Goal: Download file/media

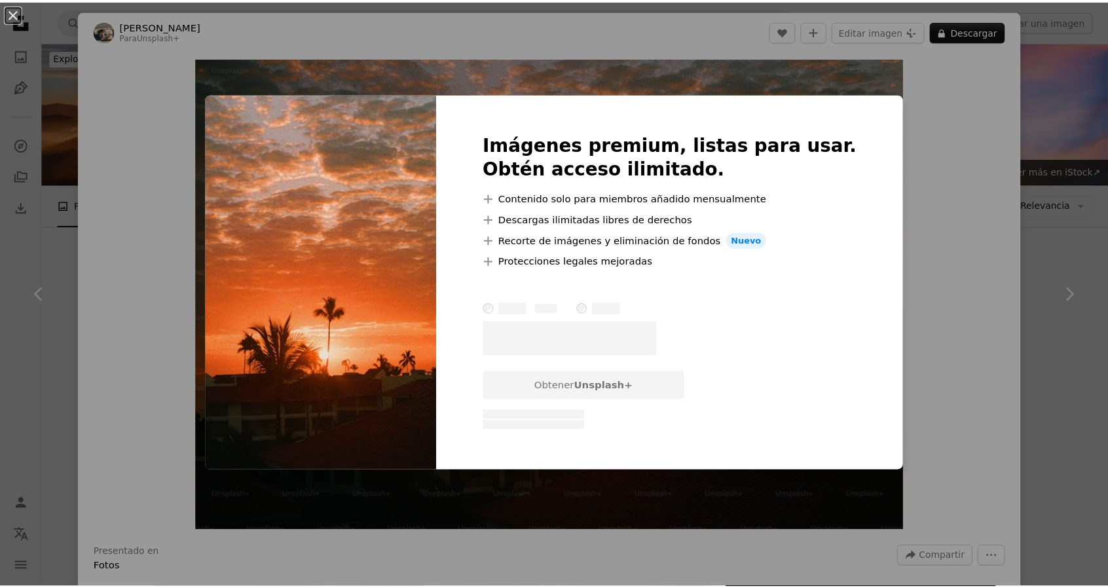
scroll to position [66, 0]
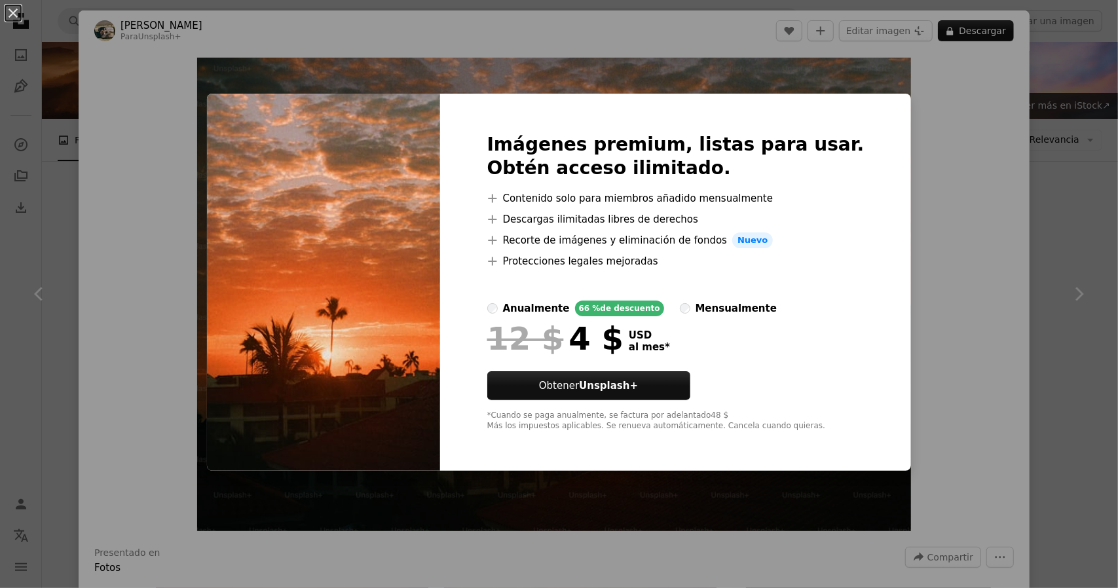
click at [933, 373] on div "An X shape Imágenes premium, listas para usar. Obtén acceso ilimitado. A plus s…" at bounding box center [559, 294] width 1118 height 588
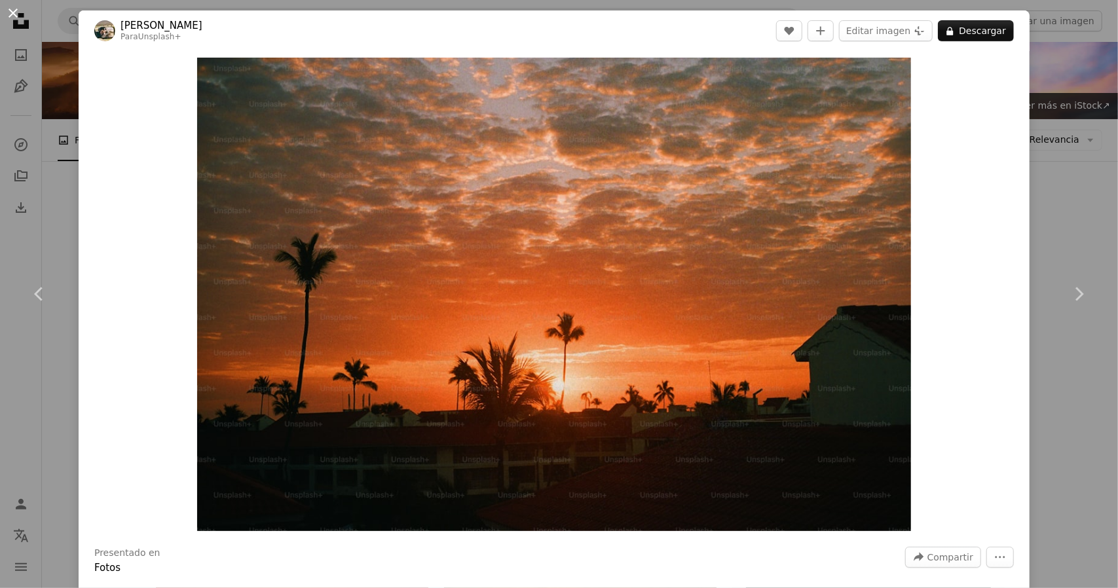
click at [14, 12] on button "An X shape" at bounding box center [13, 13] width 16 height 16
